Goal: Information Seeking & Learning: Compare options

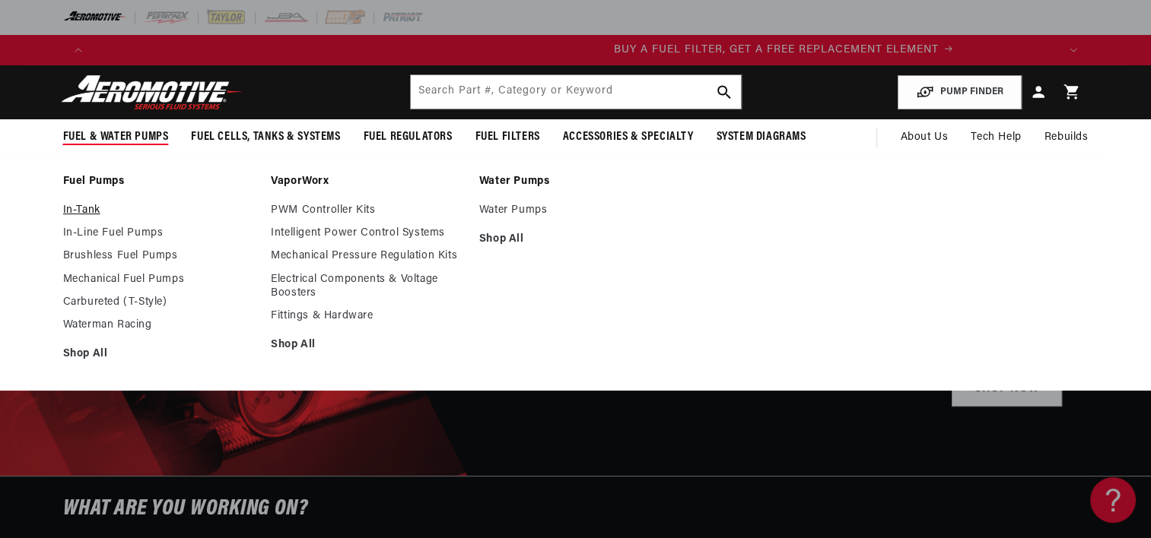
click at [88, 207] on link "In-Tank" at bounding box center [159, 211] width 193 height 14
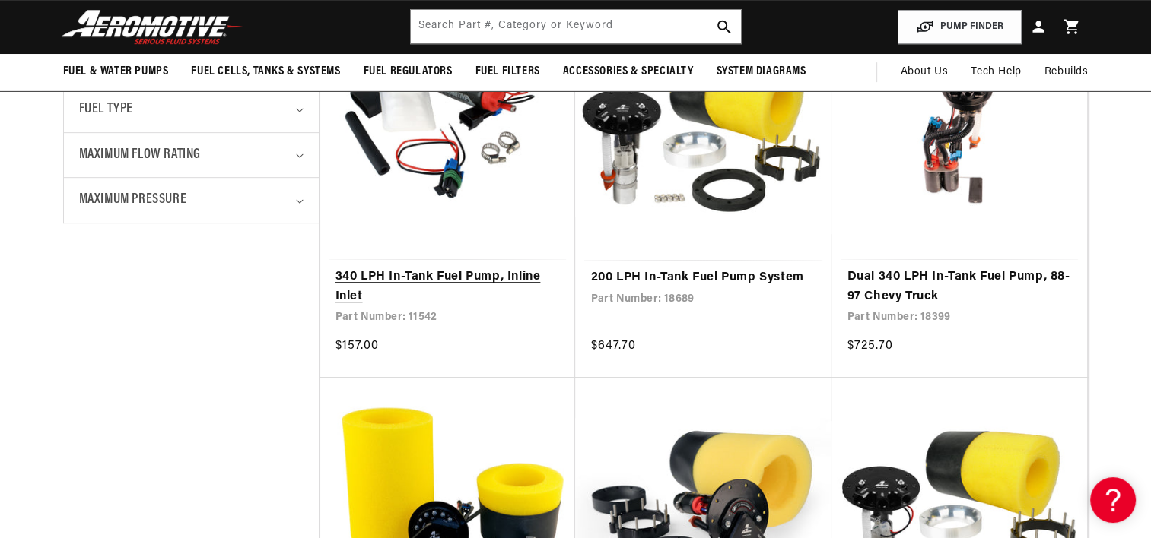
scroll to position [0, 964]
click at [439, 278] on link "340 LPH In-Tank Fuel Pump, Inline Inlet" at bounding box center [447, 287] width 225 height 39
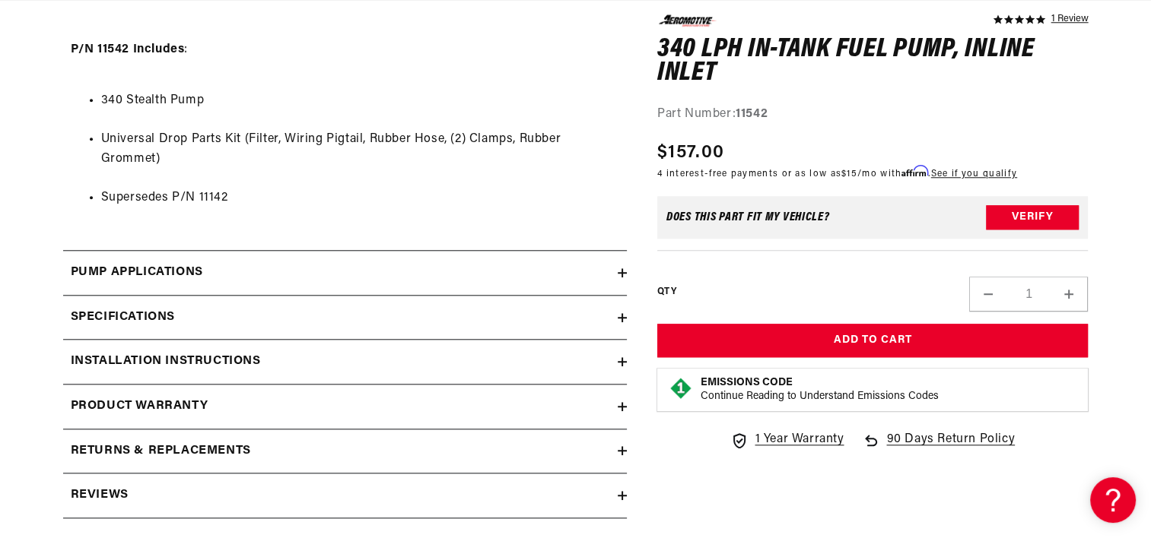
click at [624, 266] on summary "Pump Applications" at bounding box center [345, 273] width 564 height 44
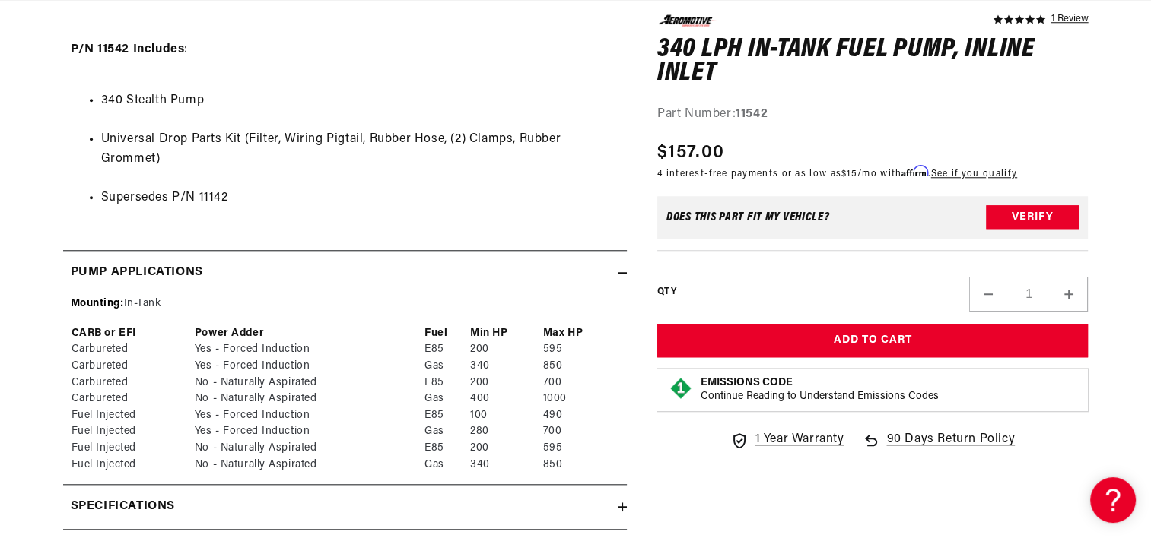
scroll to position [0, 1929]
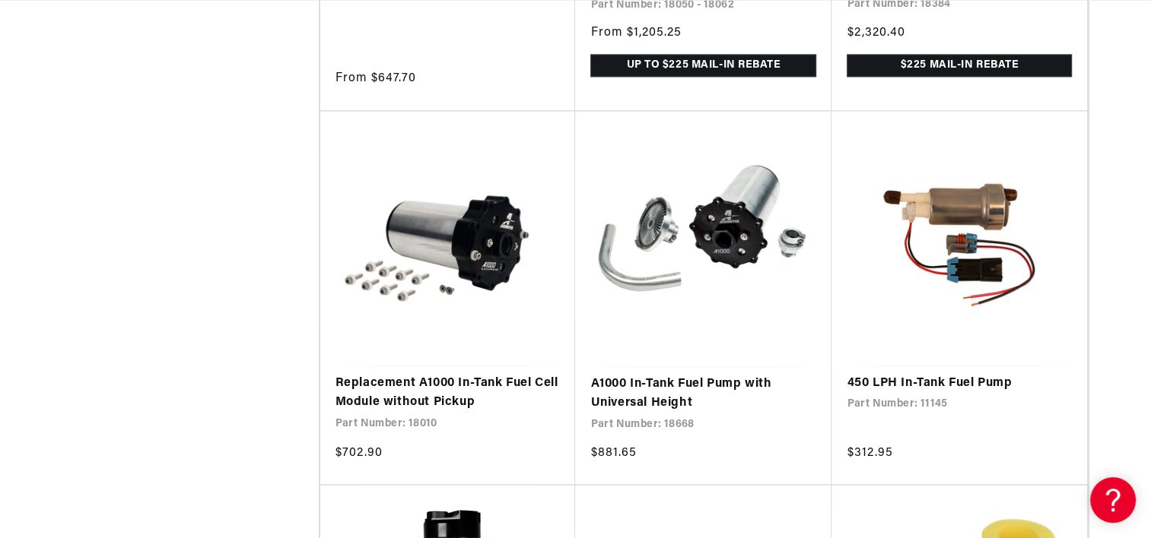
scroll to position [2434, 0]
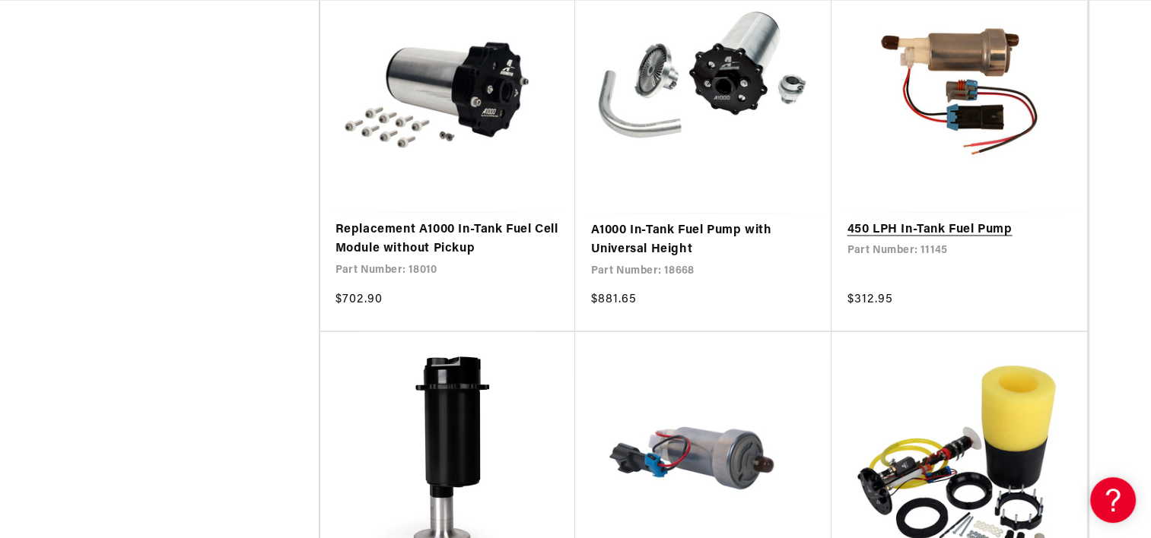
click at [962, 228] on link "450 LPH In-Tank Fuel Pump" at bounding box center [958, 231] width 225 height 20
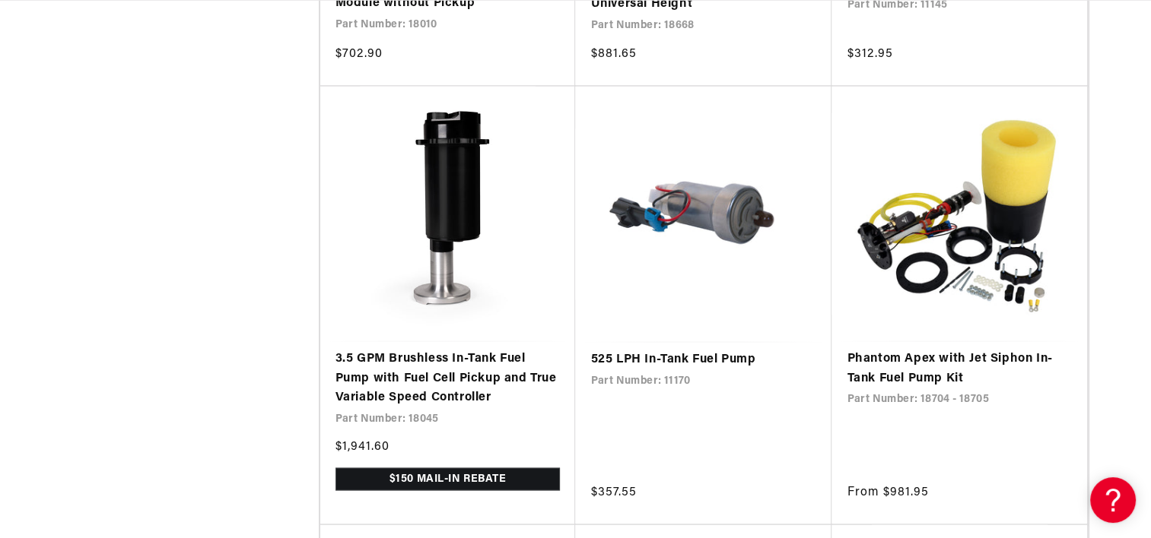
scroll to position [2738, 0]
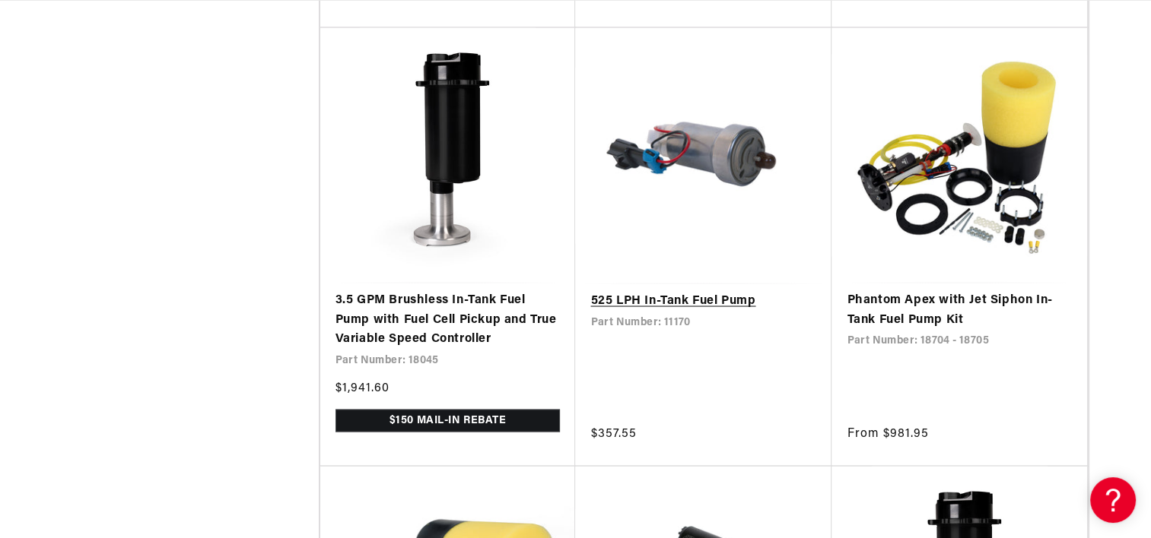
click at [716, 291] on link "525 LPH In-Tank Fuel Pump" at bounding box center [703, 301] width 226 height 20
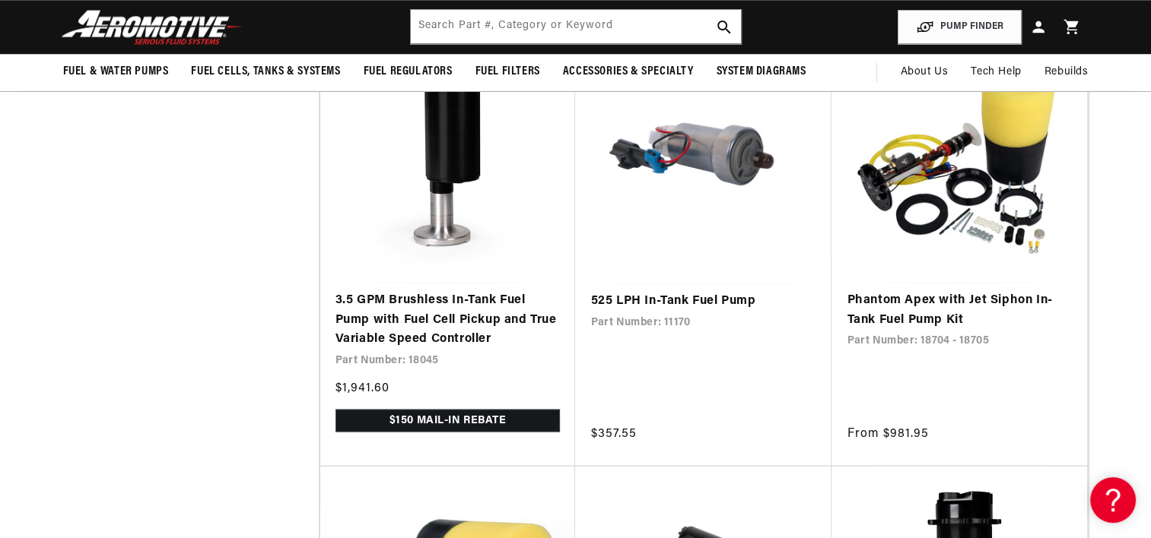
scroll to position [2434, 0]
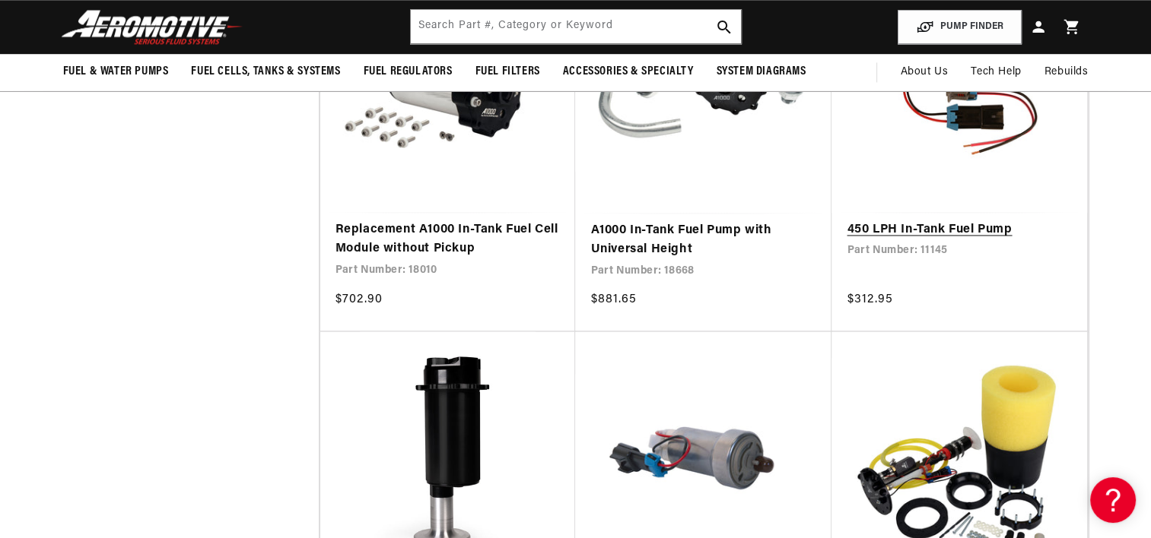
click at [949, 228] on link "450 LPH In-Tank Fuel Pump" at bounding box center [958, 231] width 225 height 20
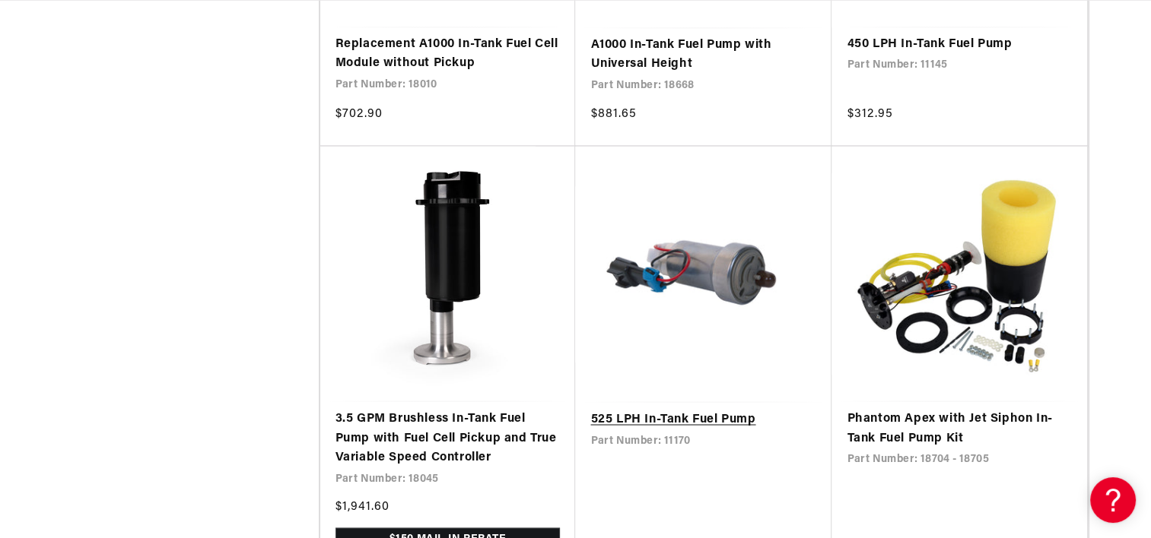
scroll to position [2814, 0]
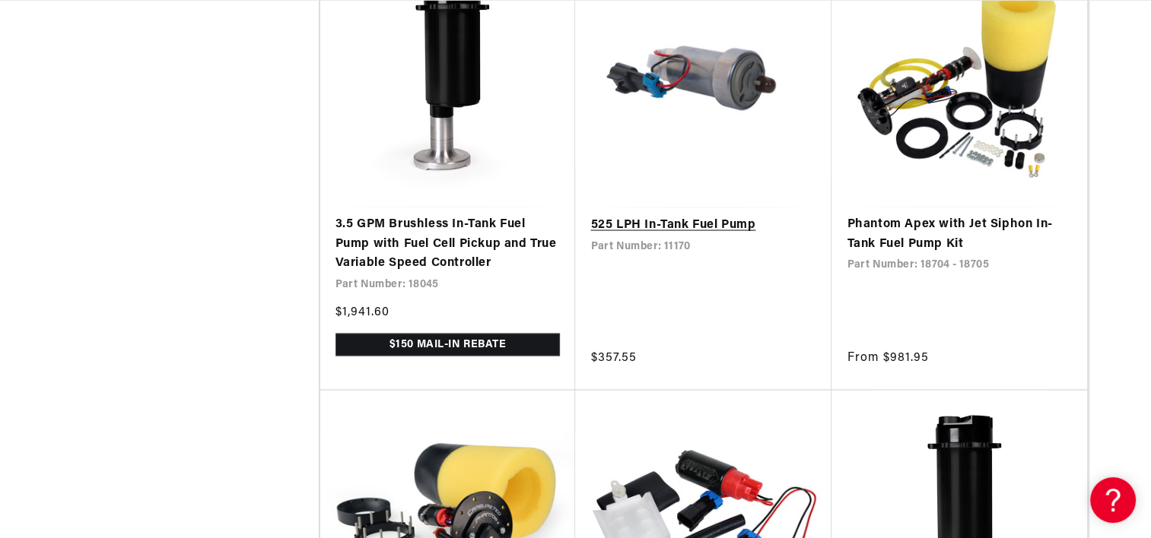
click at [685, 225] on link "525 LPH In-Tank Fuel Pump" at bounding box center [703, 225] width 226 height 20
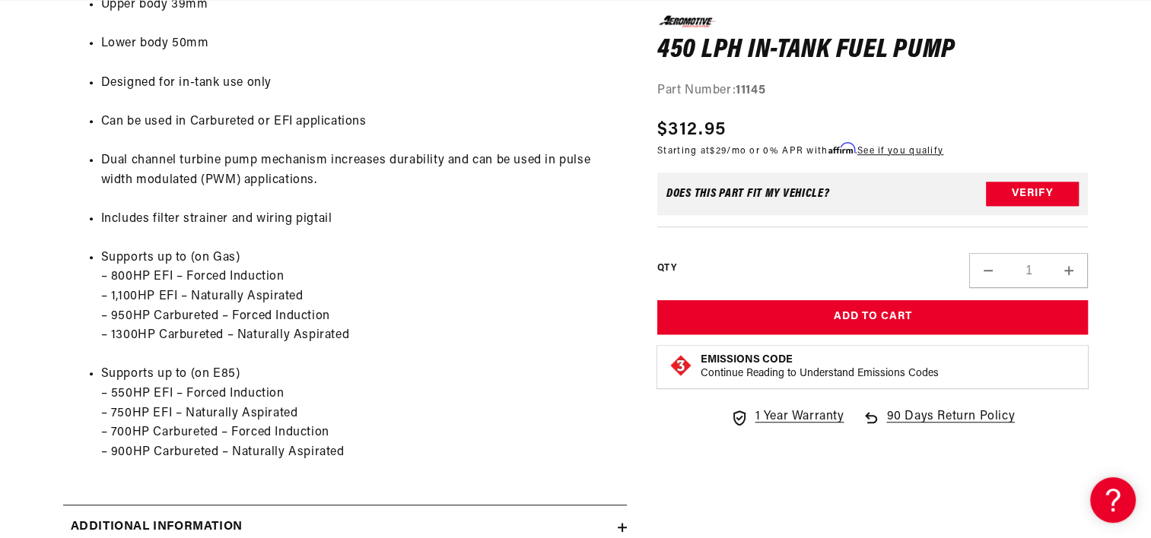
scroll to position [0, 1929]
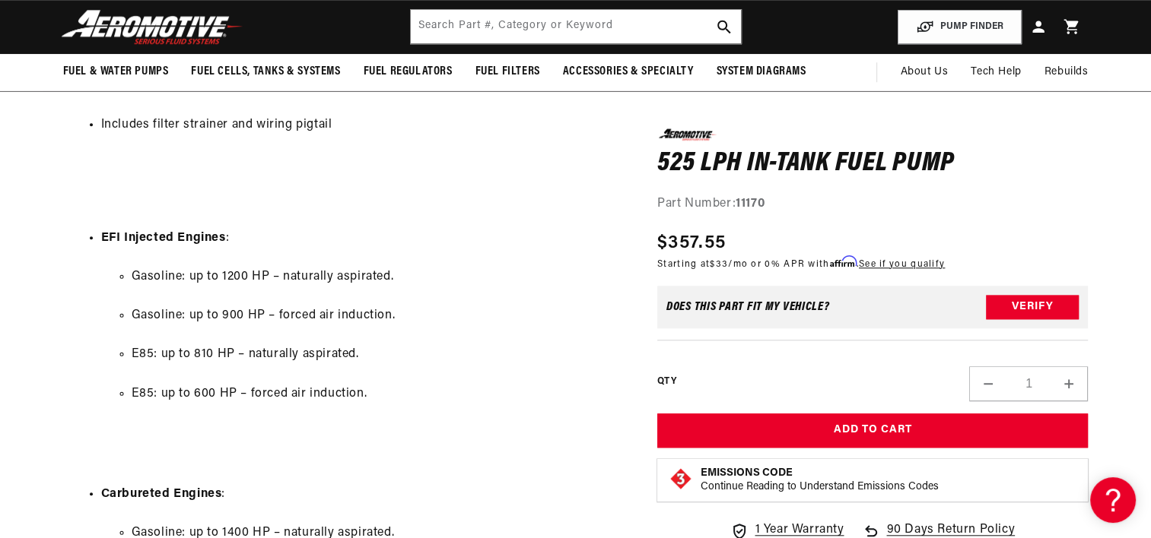
scroll to position [0, 2893]
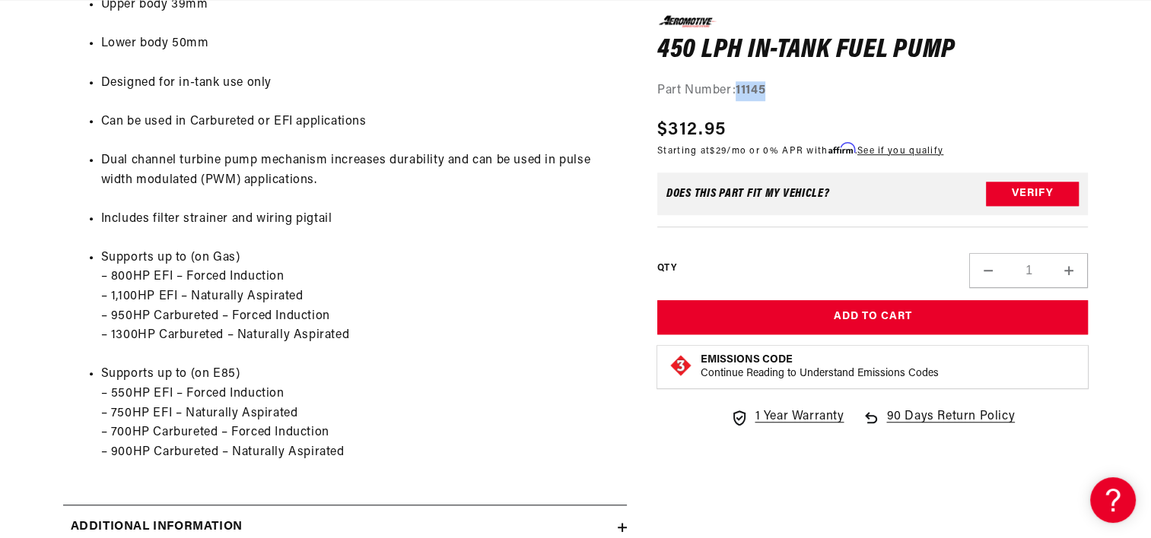
drag, startPoint x: 738, startPoint y: 88, endPoint x: 802, endPoint y: 87, distance: 63.1
click at [802, 87] on div "Part Number: 11145" at bounding box center [872, 91] width 431 height 20
copy strong "11145"
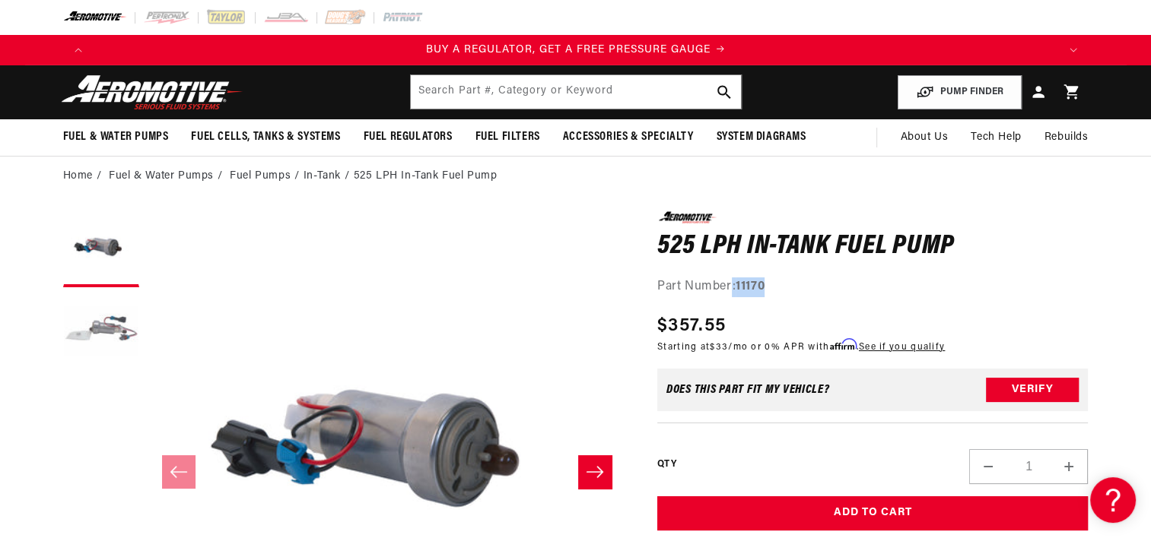
drag, startPoint x: 732, startPoint y: 287, endPoint x: 910, endPoint y: 290, distance: 178.7
click at [910, 290] on div "Part Number: 11170" at bounding box center [872, 288] width 431 height 20
copy div ": 11170"
